Goal: Information Seeking & Learning: Learn about a topic

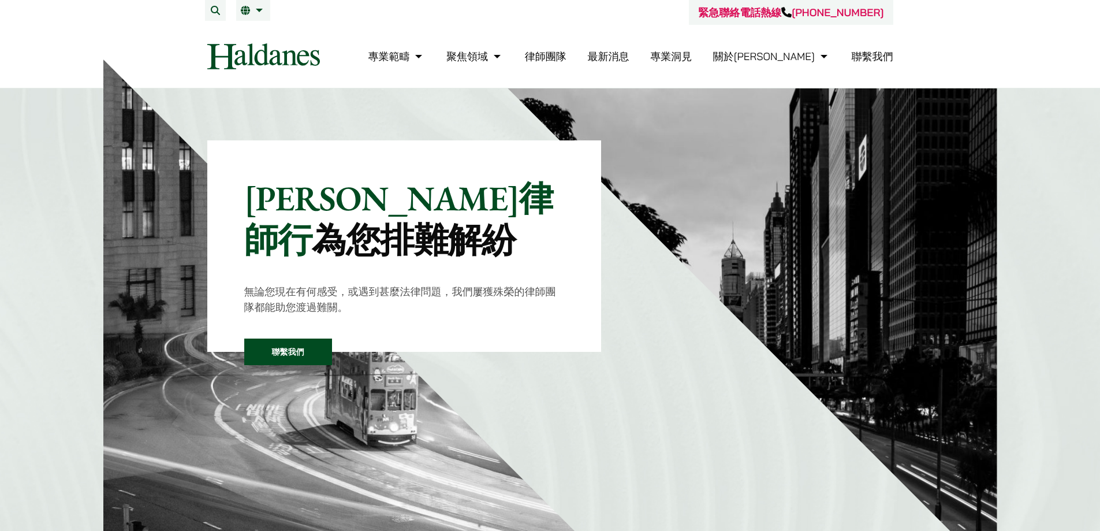
drag, startPoint x: 633, startPoint y: 51, endPoint x: 633, endPoint y: 64, distance: 13.3
click at [633, 51] on ul "專業範疇 反壟斷和競爭法 民事訴訟及爭議解決 公司及商業業務 刑事辯護 欺詐、資產追踪和追討 知識產權 婚姻及家事法 傳媒、娛樂及體育事務 私人客戶 物業及物…" at bounding box center [630, 56] width 525 height 25
click at [566, 60] on link "律師團隊" at bounding box center [546, 56] width 42 height 13
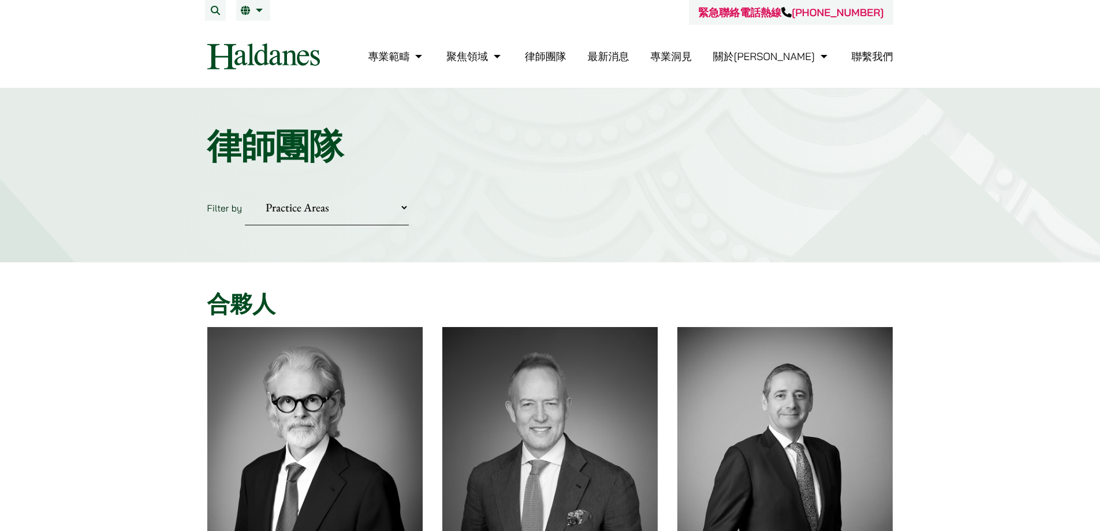
click at [255, 21] on div "緊急聯絡電話熱線 [PHONE_NUMBER]" at bounding box center [550, 12] width 686 height 25
click at [249, 14] on link "繁" at bounding box center [253, 10] width 25 height 9
click at [253, 30] on span "EN" at bounding box center [251, 34] width 12 height 12
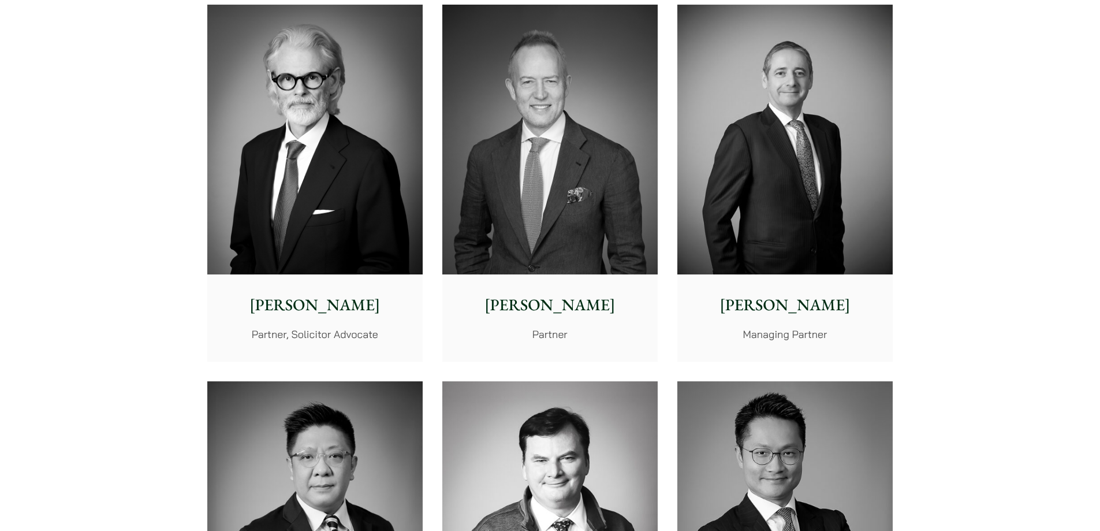
scroll to position [231, 0]
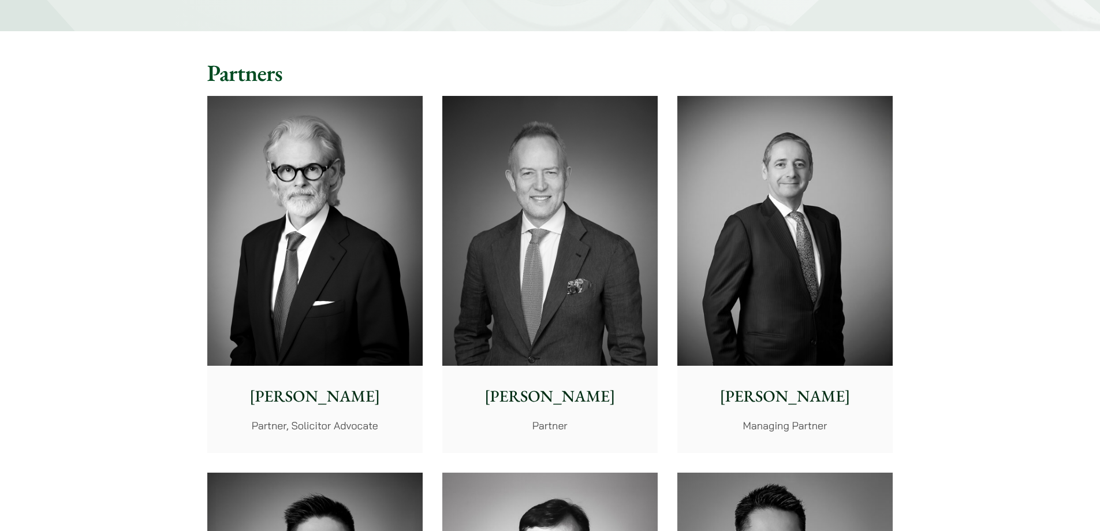
click at [254, 278] on img at bounding box center [314, 231] width 215 height 270
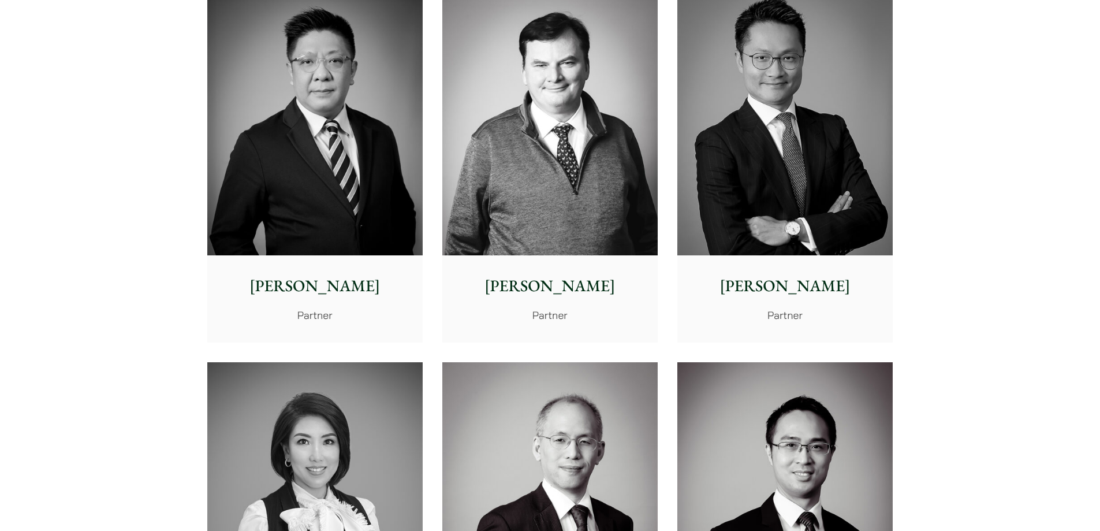
scroll to position [924, 0]
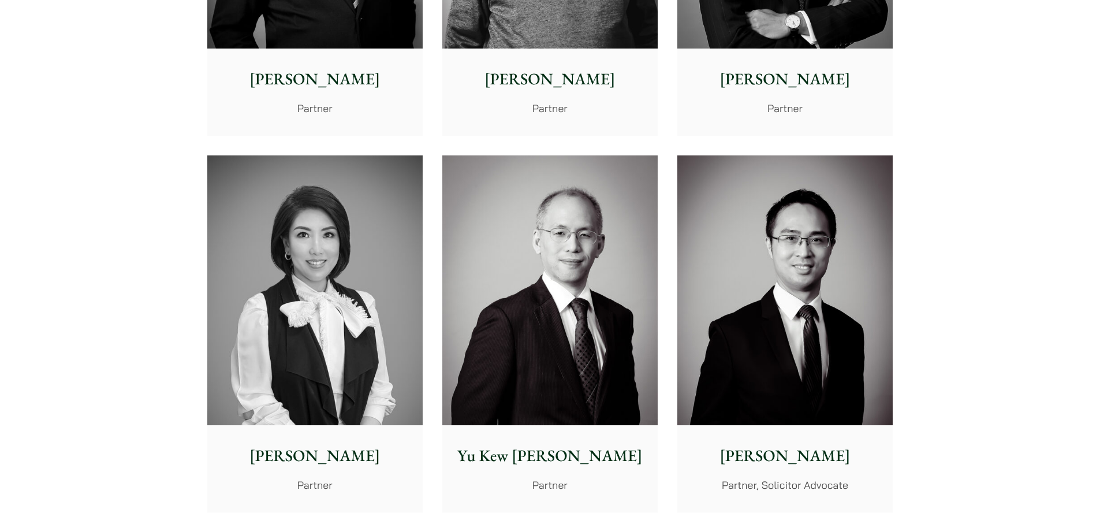
click at [330, 278] on img at bounding box center [314, 290] width 215 height 270
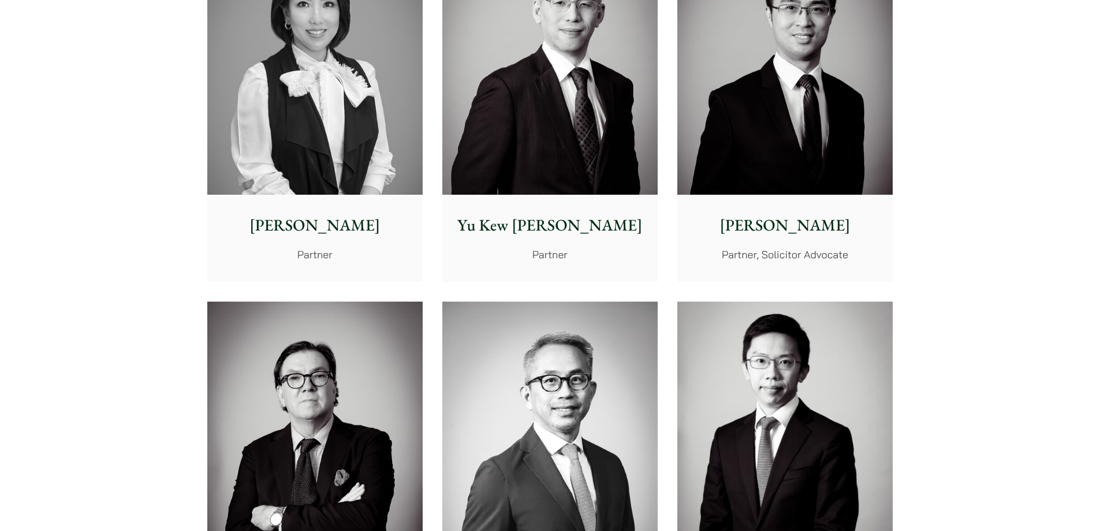
scroll to position [0, 0]
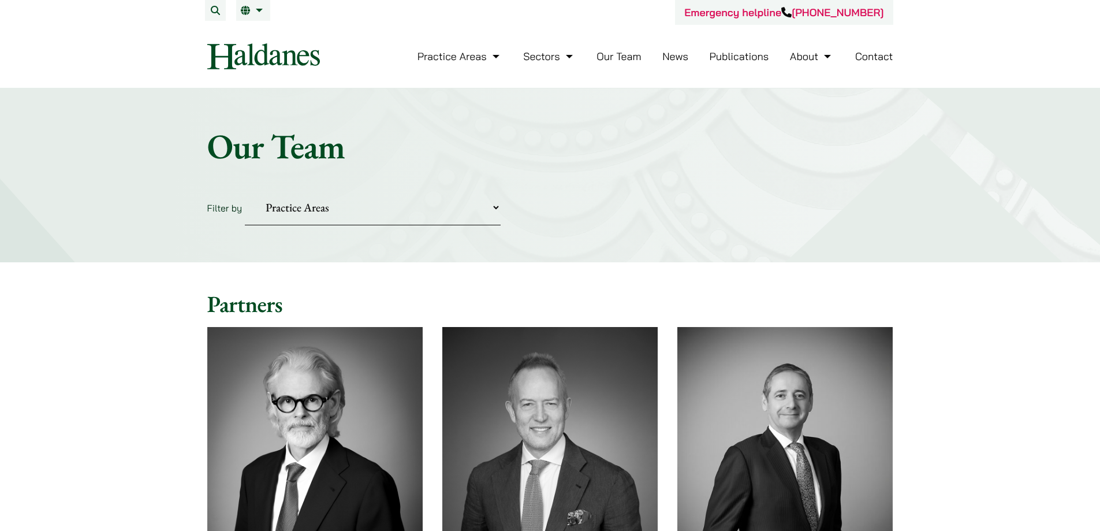
drag, startPoint x: 76, startPoint y: 207, endPoint x: 154, endPoint y: -17, distance: 237.2
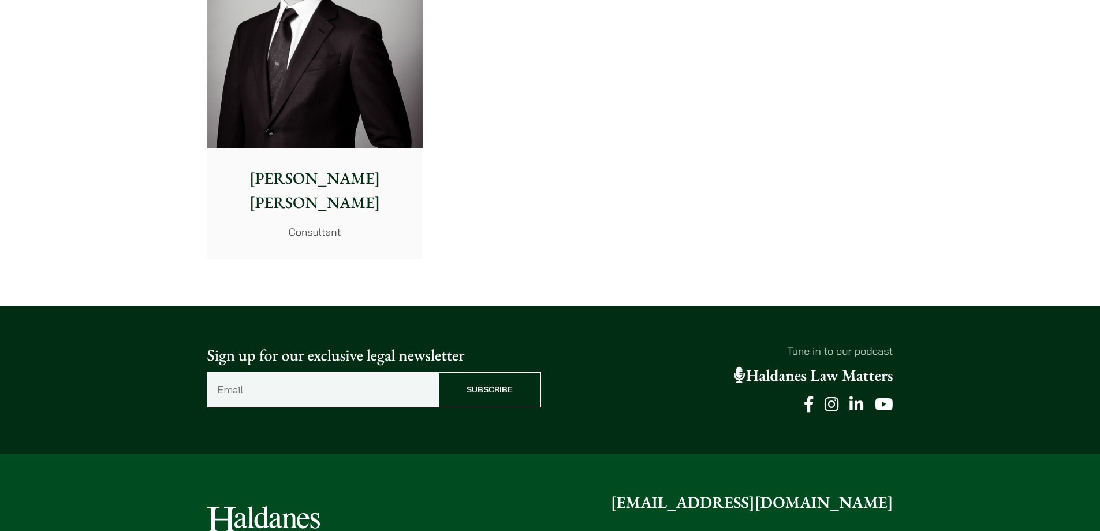
scroll to position [6418, 0]
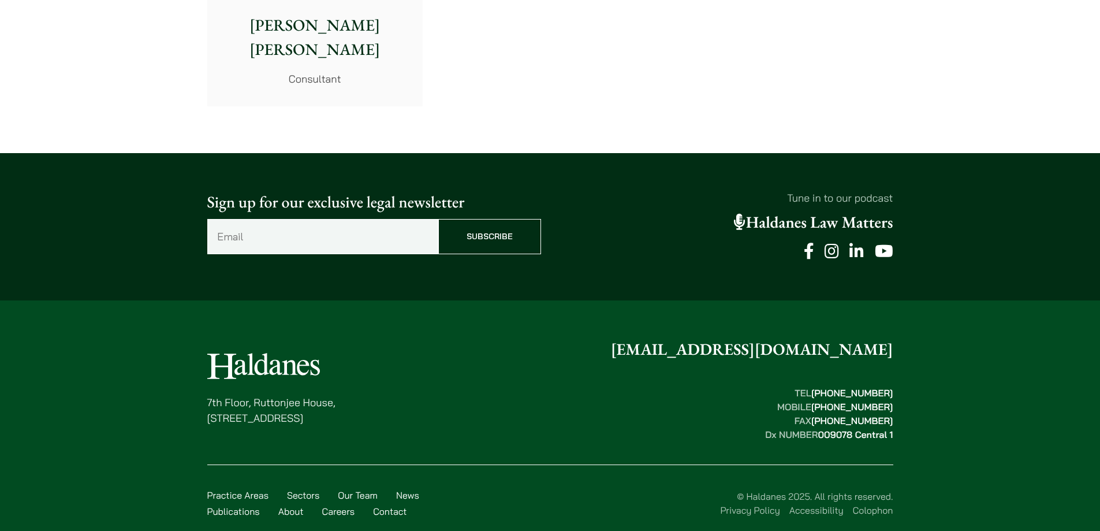
drag, startPoint x: 217, startPoint y: 151, endPoint x: 205, endPoint y: 251, distance: 100.6
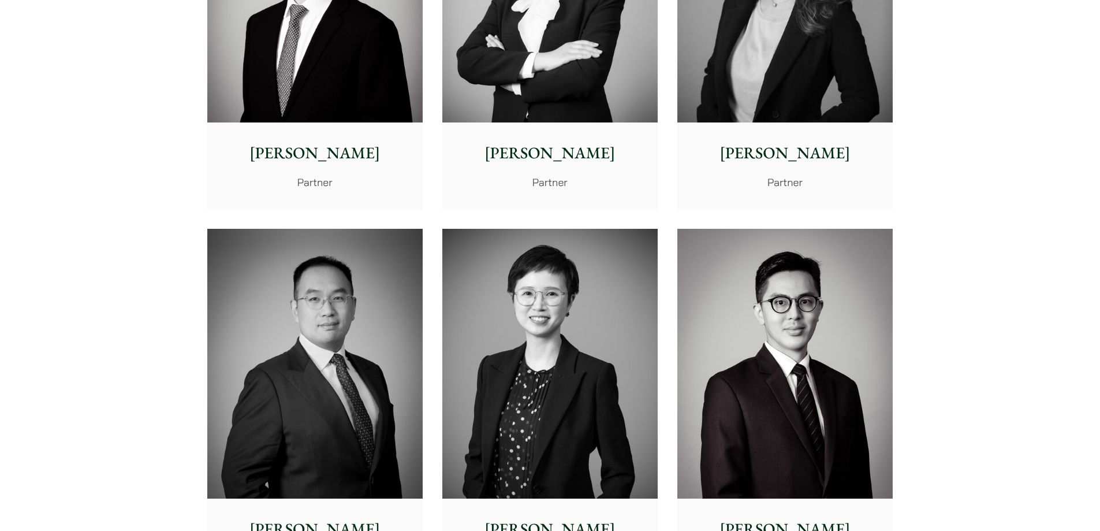
scroll to position [0, 0]
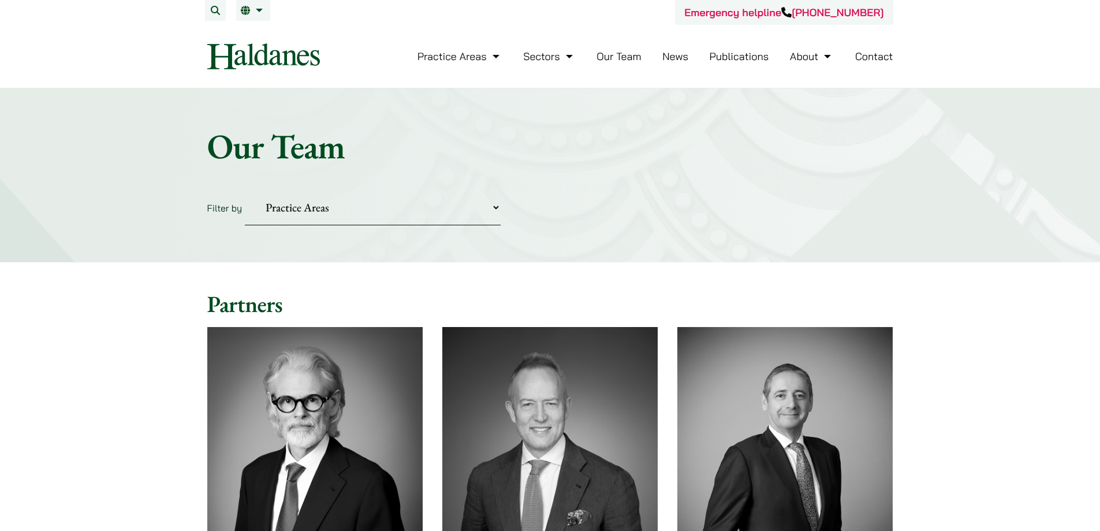
drag, startPoint x: 185, startPoint y: 215, endPoint x: 273, endPoint y: -70, distance: 297.7
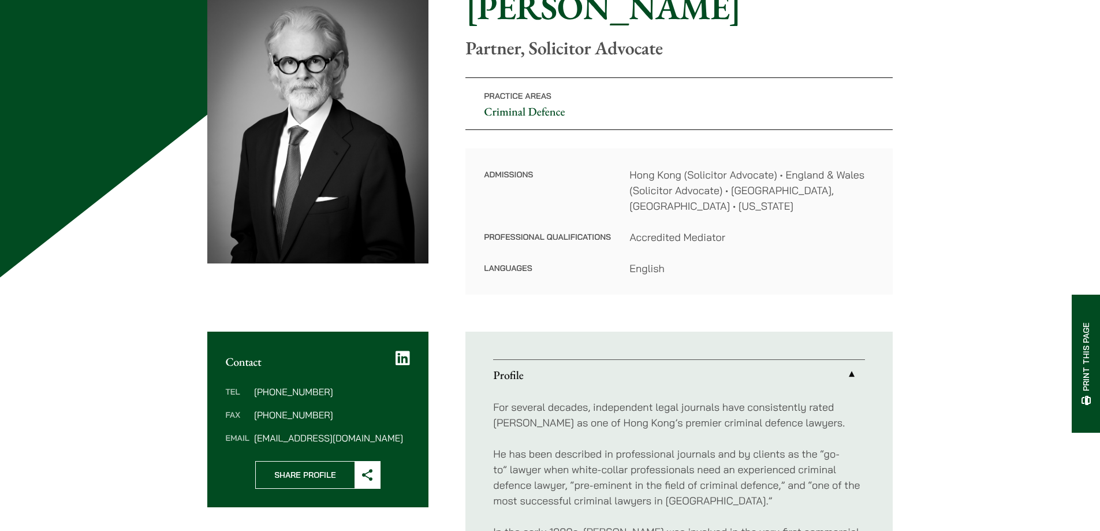
scroll to position [231, 0]
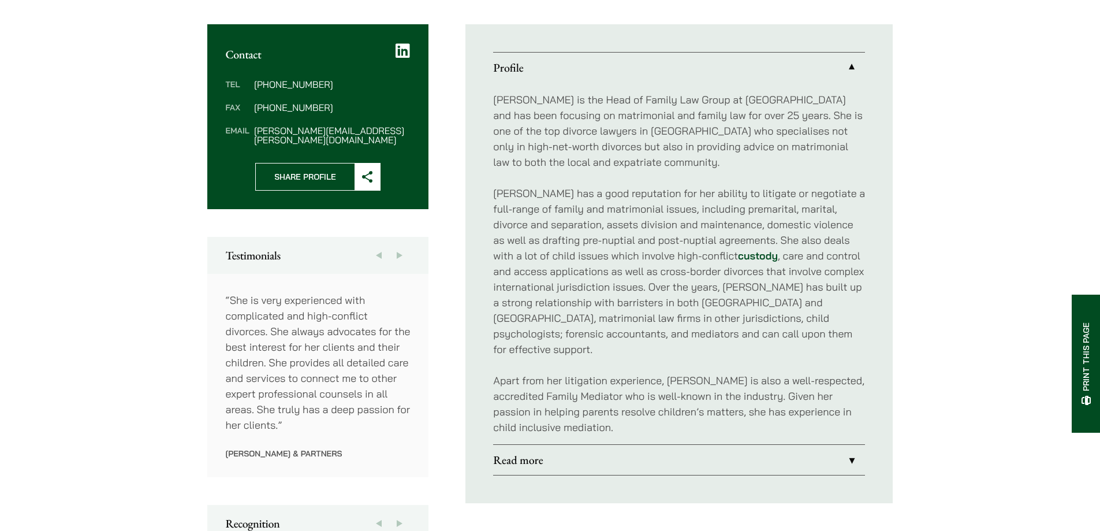
scroll to position [462, 0]
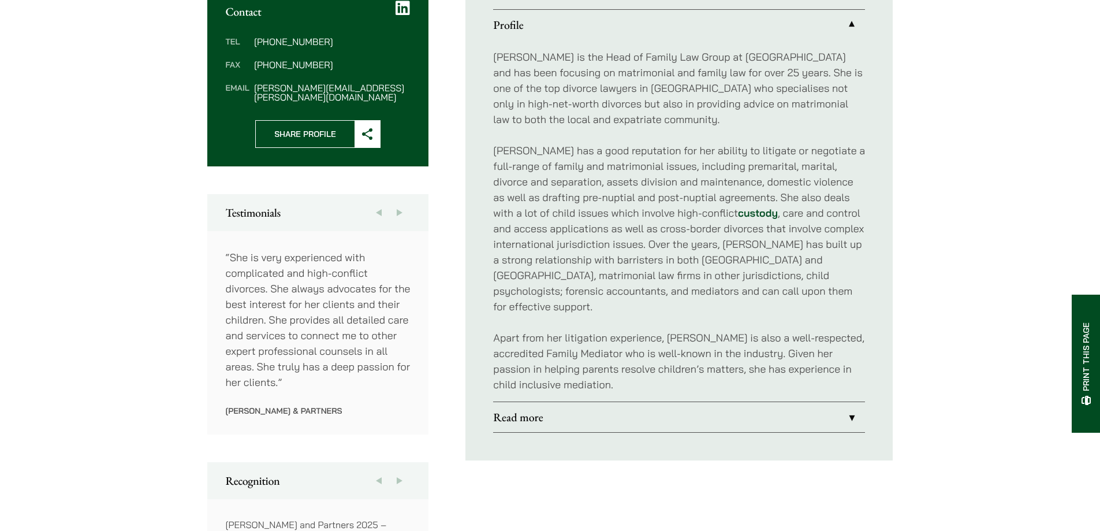
click at [601, 407] on link "Read more" at bounding box center [679, 417] width 372 height 30
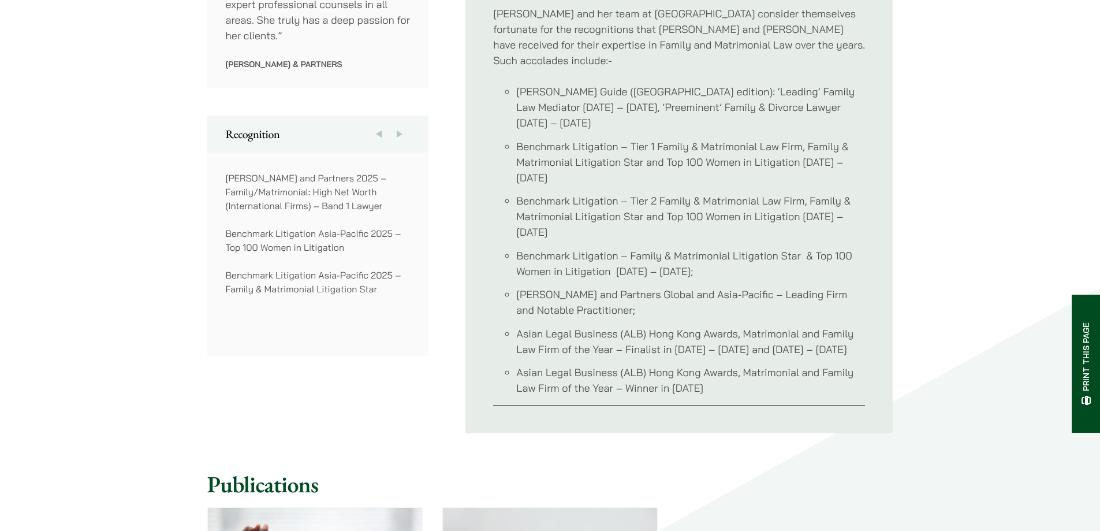
scroll to position [520, 0]
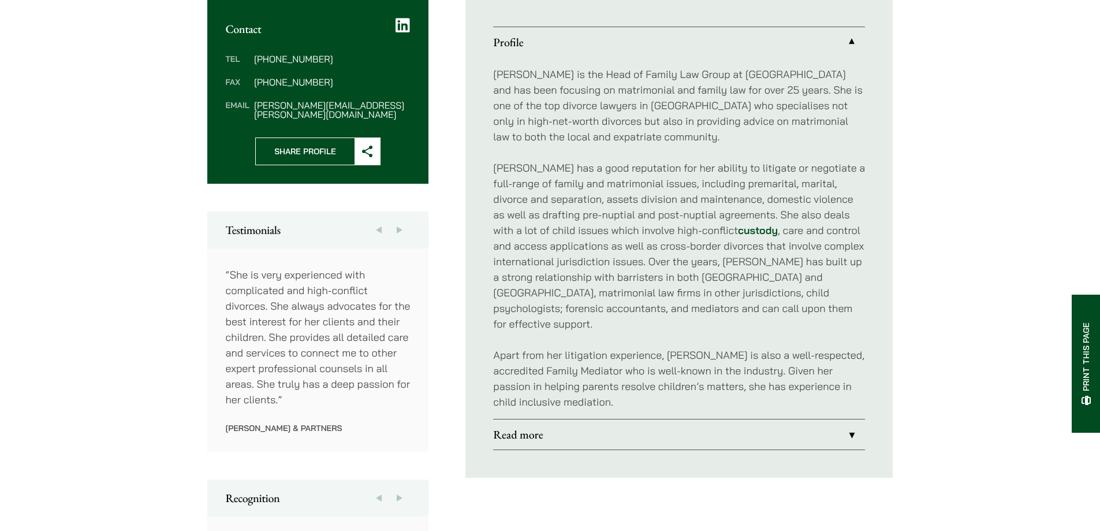
scroll to position [443, 0]
